Goal: Information Seeking & Learning: Check status

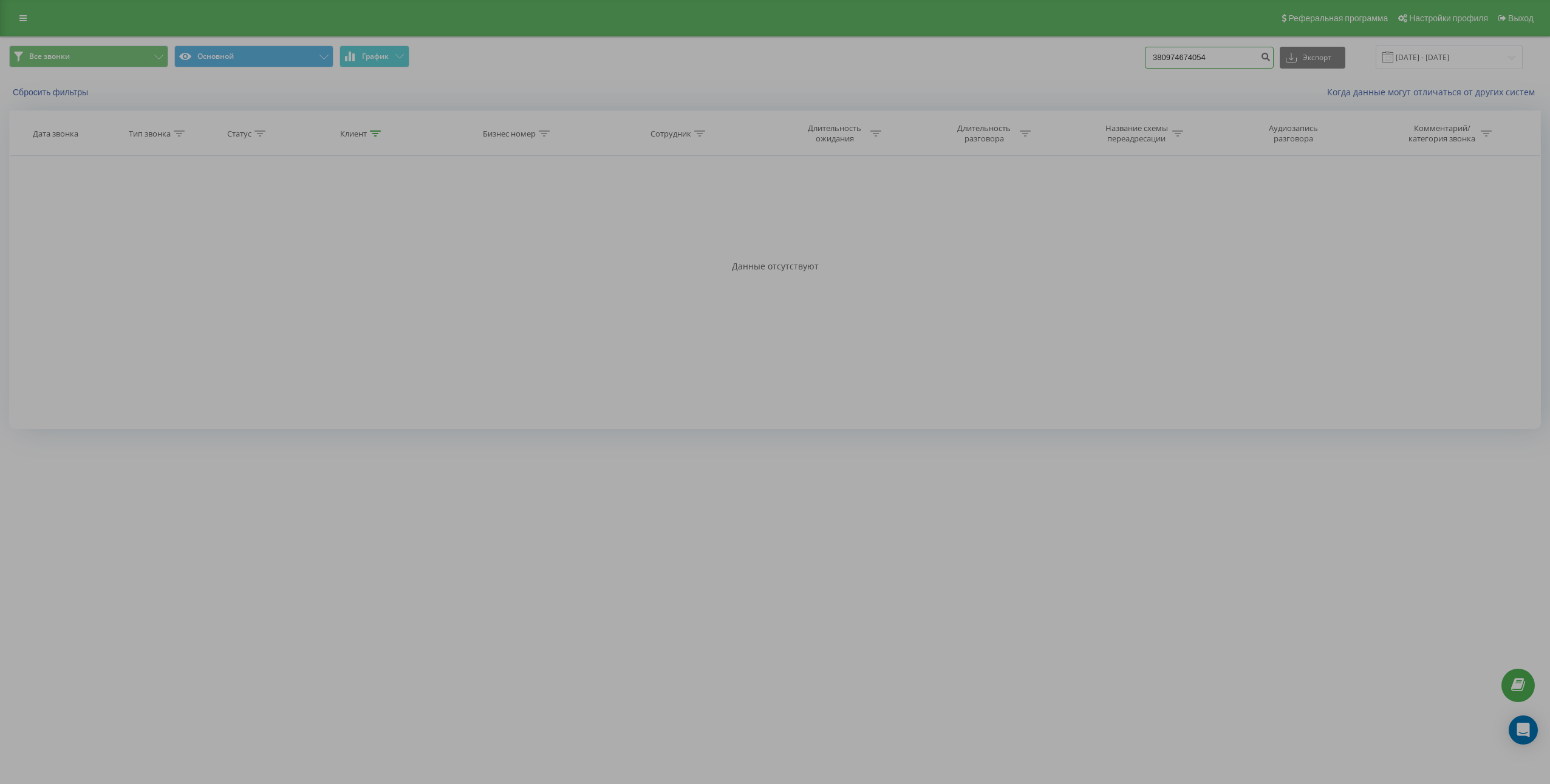
click at [1240, 54] on input "380974674054" at bounding box center [1209, 57] width 129 height 22
paste input "54565247"
type input "380954565247"
click at [1271, 59] on icon "submit" at bounding box center [1266, 55] width 11 height 8
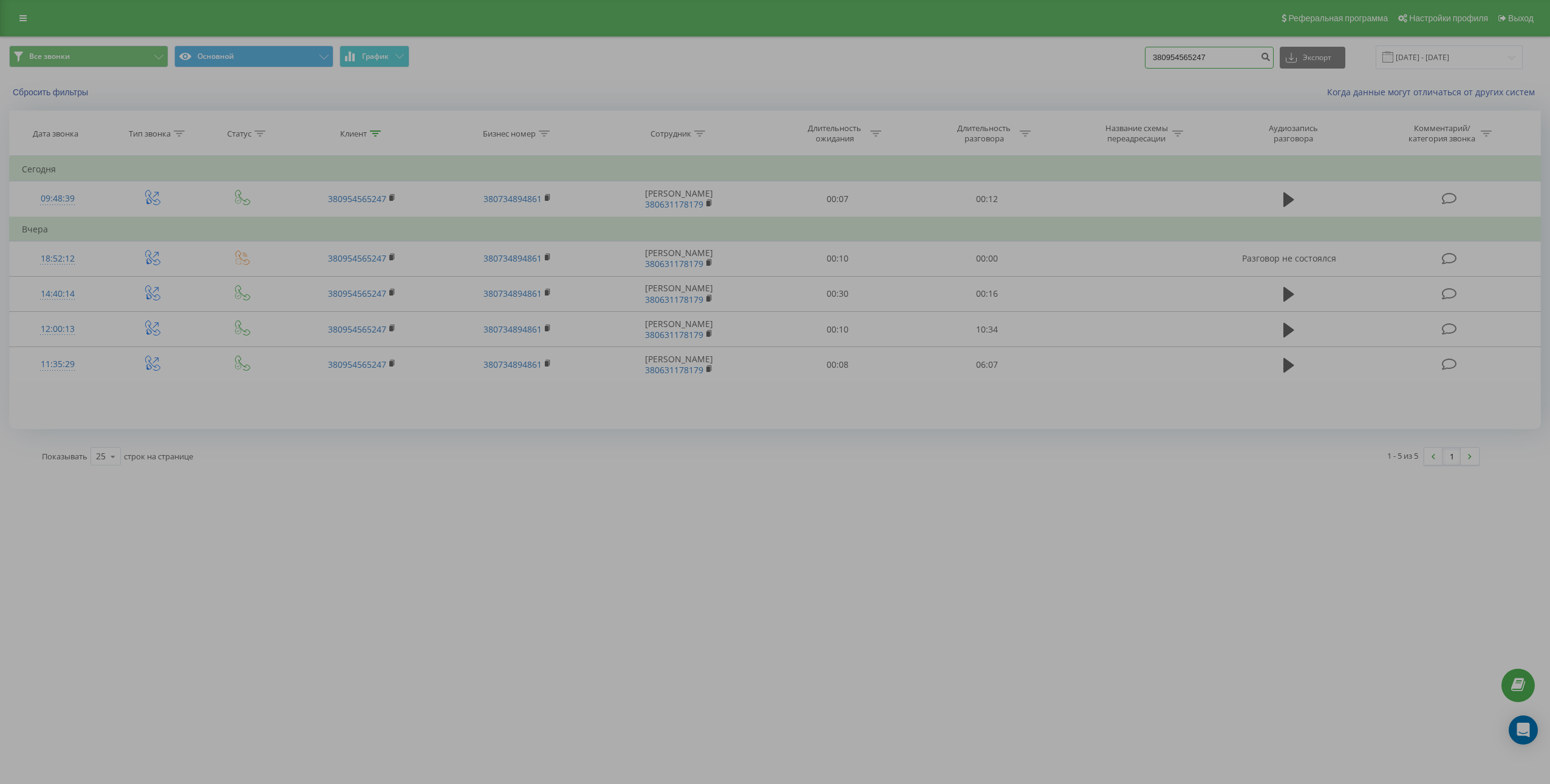
click at [1244, 65] on input "380954565247" at bounding box center [1209, 57] width 129 height 22
click at [1244, 64] on input "380954565247" at bounding box center [1209, 57] width 129 height 22
click at [1274, 62] on button "submit" at bounding box center [1266, 57] width 17 height 22
click at [1208, 57] on input "380954565247" at bounding box center [1209, 57] width 129 height 22
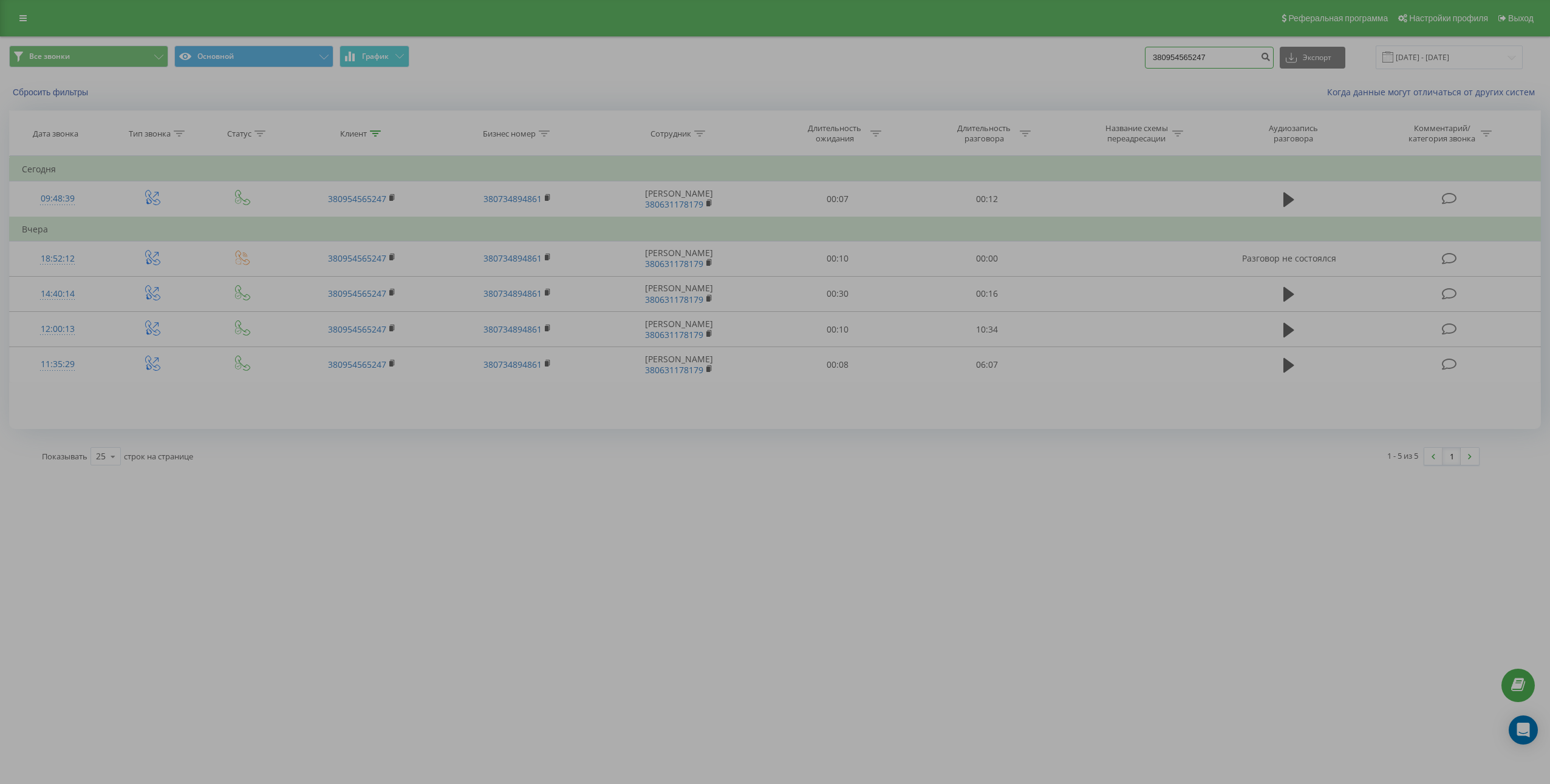
paste input "677679880"
type input "380677679880"
click at [1270, 61] on button "submit" at bounding box center [1266, 57] width 17 height 22
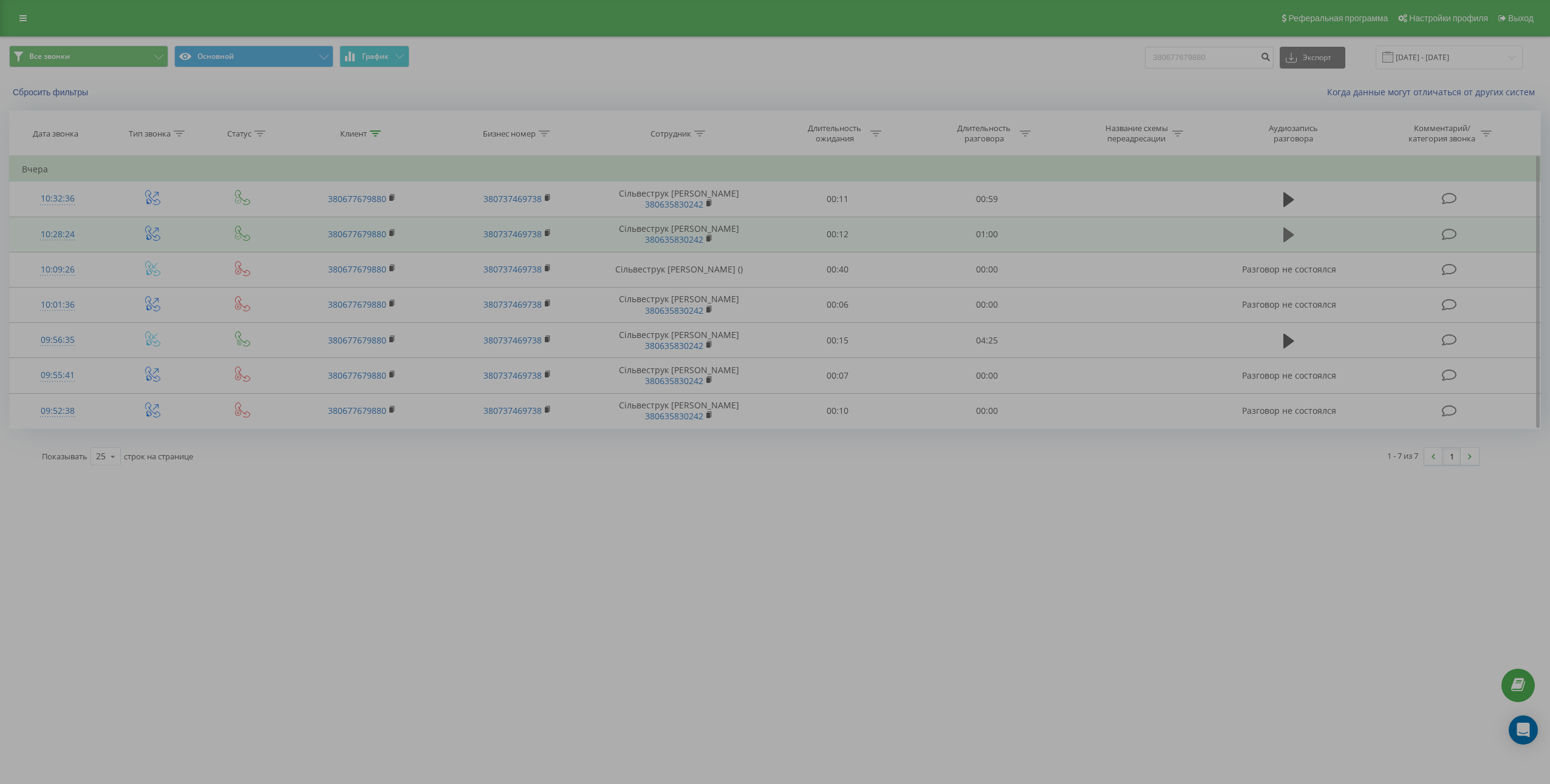
click at [1284, 238] on icon at bounding box center [1289, 234] width 11 height 17
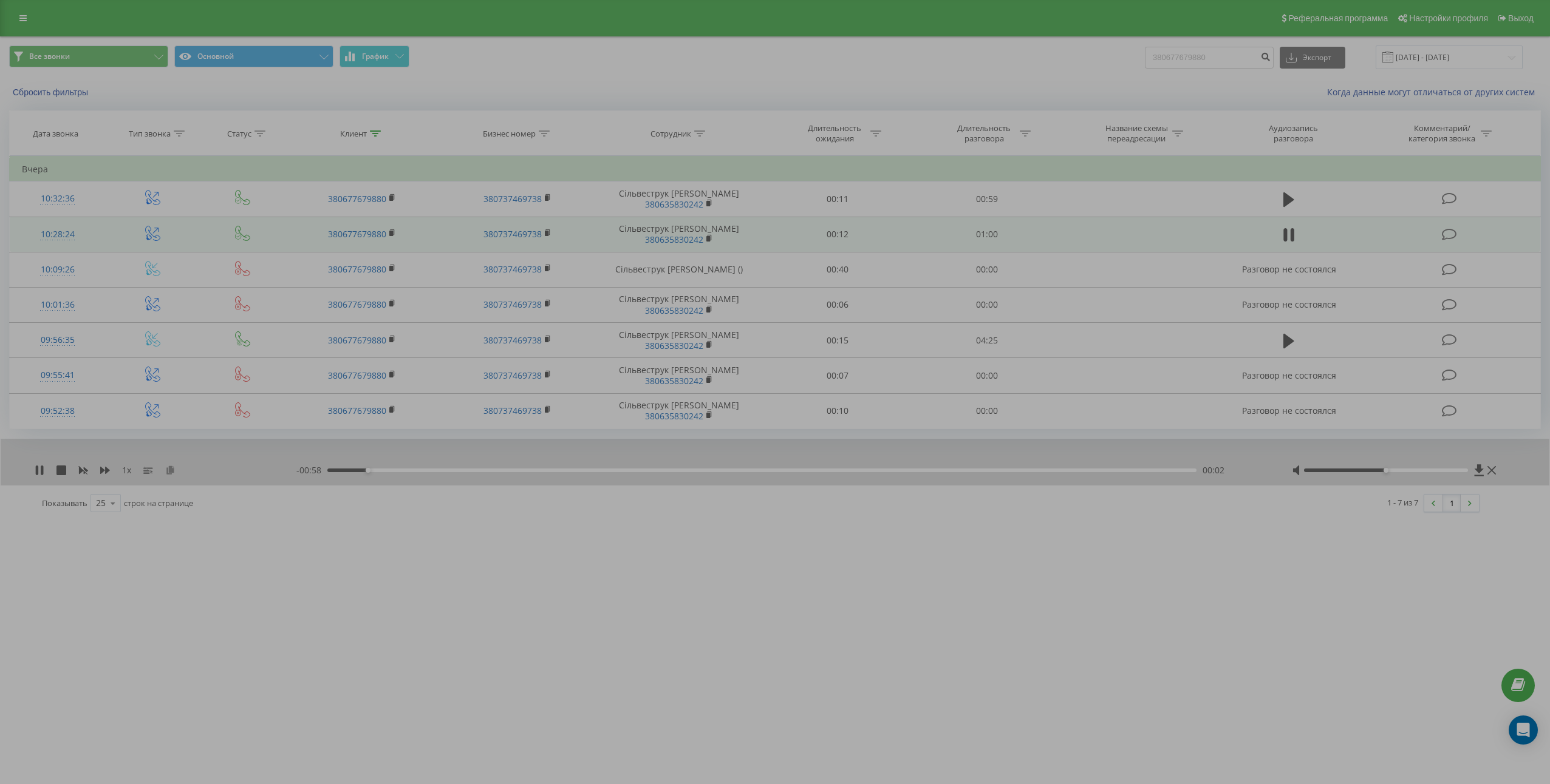
click at [175, 467] on icon at bounding box center [170, 470] width 11 height 8
click at [987, 230] on td "01:00" at bounding box center [987, 234] width 149 height 35
click at [987, 229] on td "01:00" at bounding box center [987, 234] width 149 height 35
copy td "01:00"
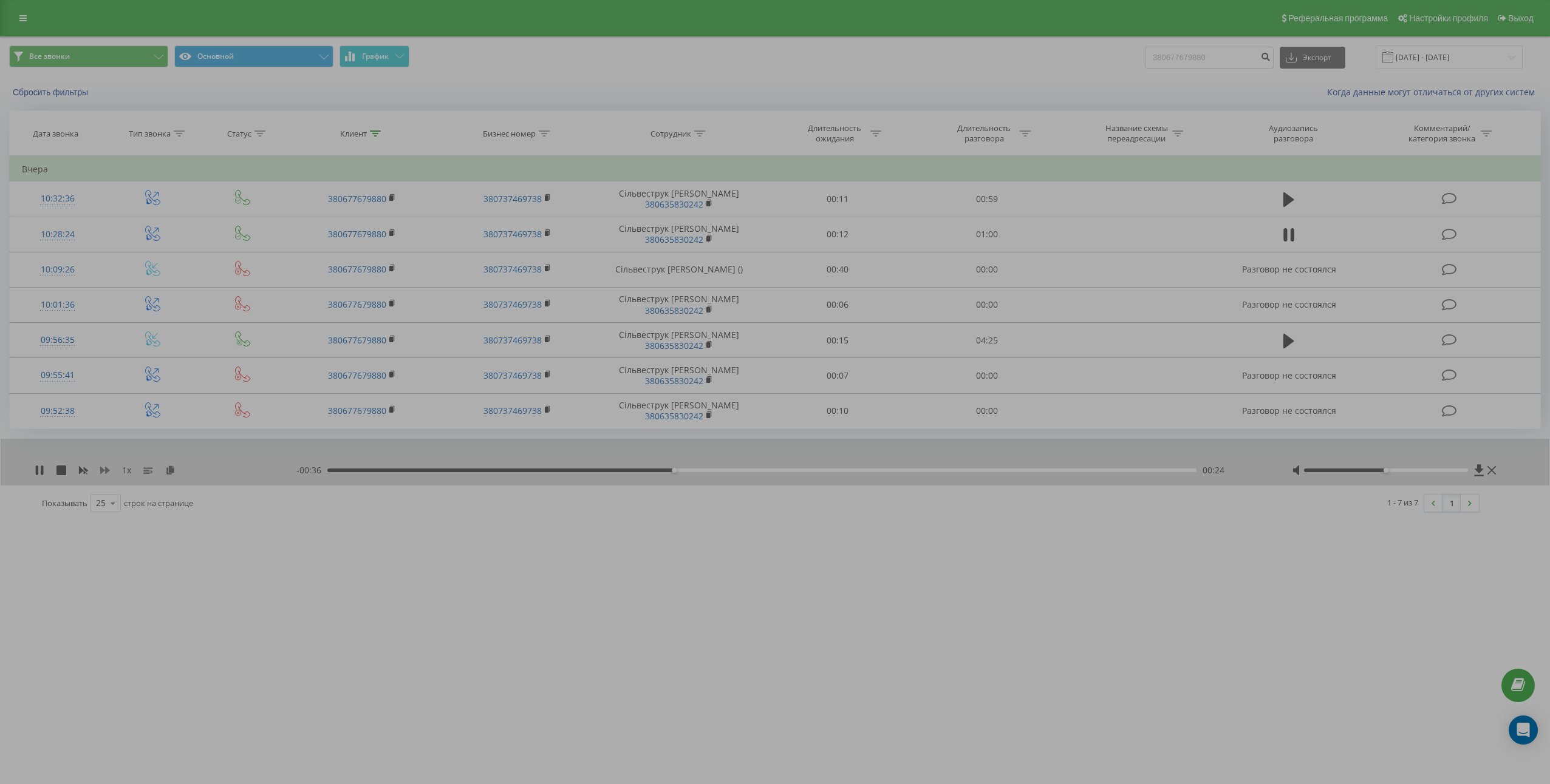
click at [100, 473] on div "1 x" at bounding box center [165, 470] width 262 height 12
click at [102, 473] on icon at bounding box center [105, 470] width 10 height 10
click at [103, 473] on icon at bounding box center [105, 470] width 10 height 10
click at [1022, 469] on div "01:00" at bounding box center [759, 470] width 869 height 4
click at [38, 466] on icon at bounding box center [39, 470] width 10 height 10
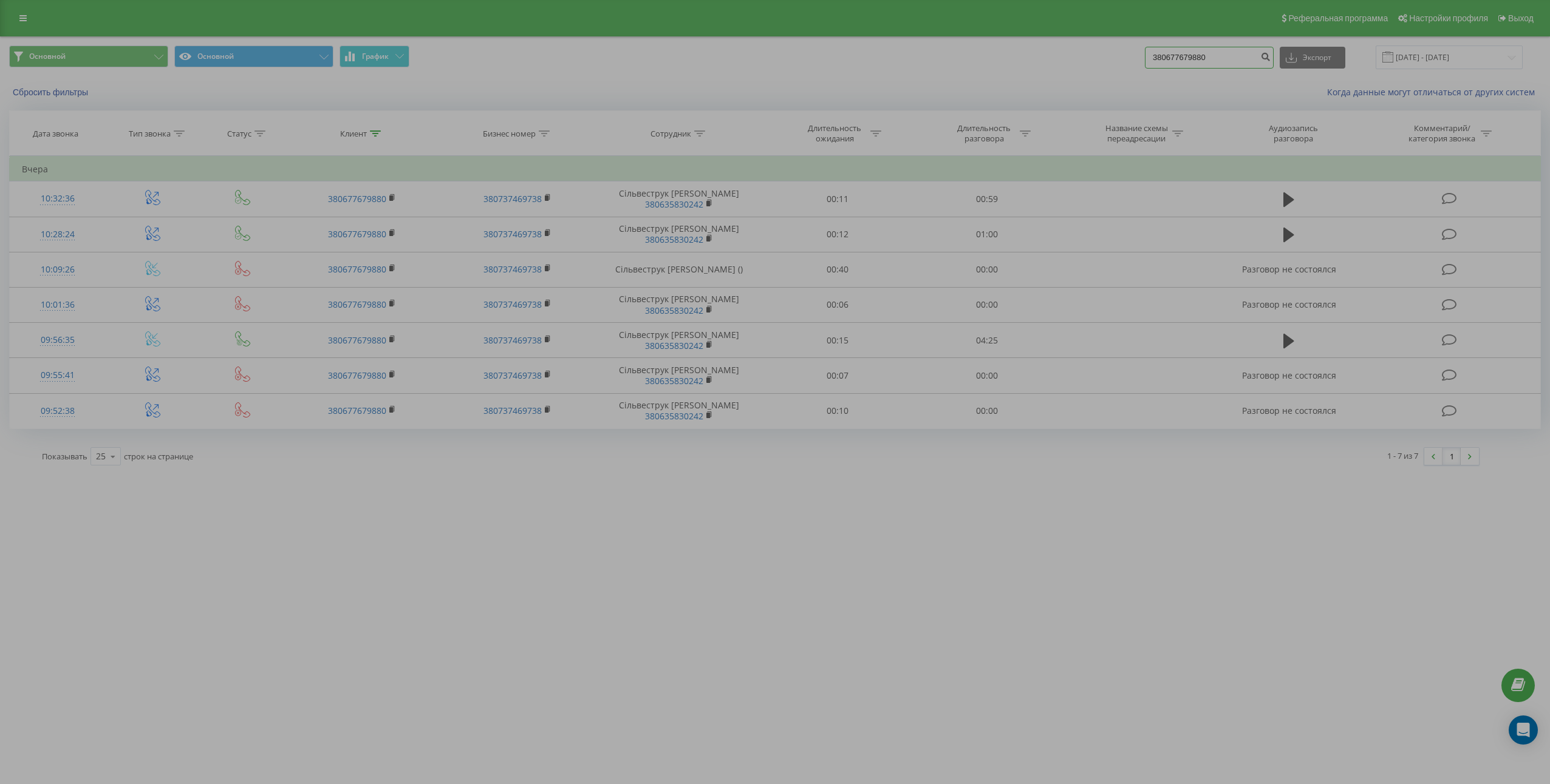
click at [1235, 58] on input "380677679880" at bounding box center [1209, 57] width 129 height 22
paste input "80114438"
type input "380680114438"
click at [1271, 59] on icon "submit" at bounding box center [1266, 55] width 11 height 8
